Goal: Navigation & Orientation: Find specific page/section

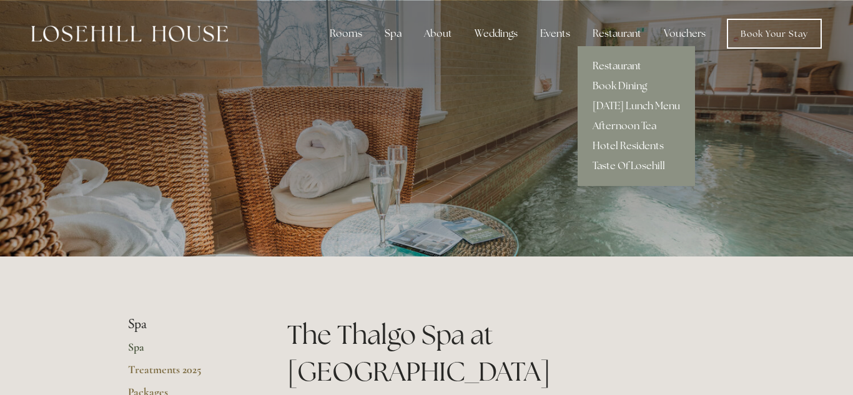
click at [605, 63] on link "Restaurant" at bounding box center [636, 66] width 117 height 20
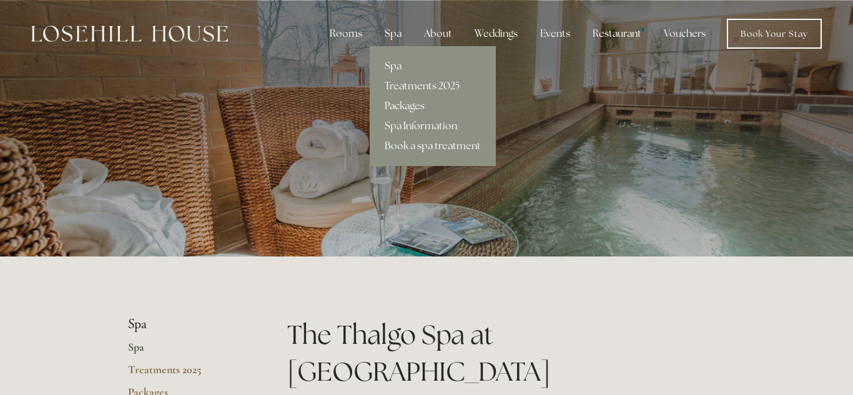
click at [412, 109] on link "Packages" at bounding box center [433, 106] width 126 height 20
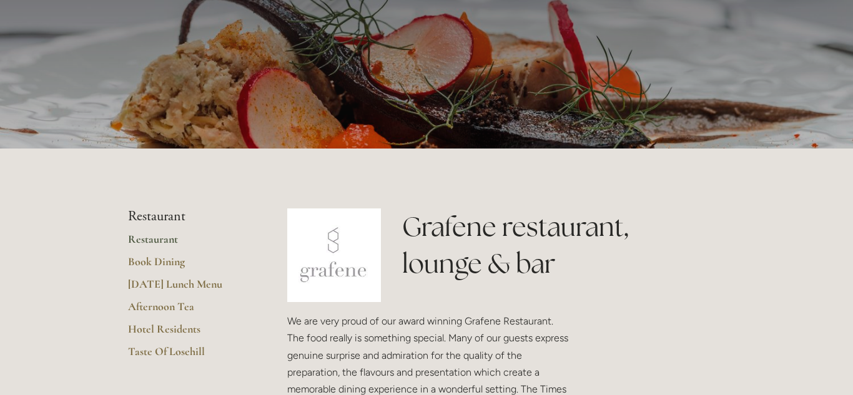
scroll to position [37, 0]
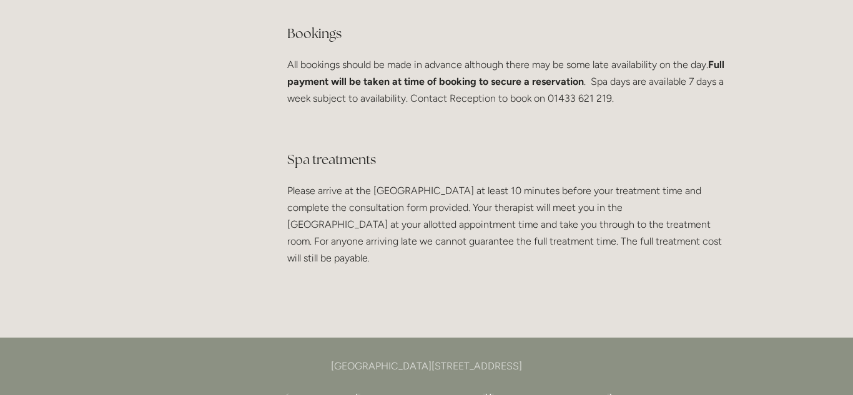
scroll to position [2424, 0]
